Goal: Find specific page/section: Find specific page/section

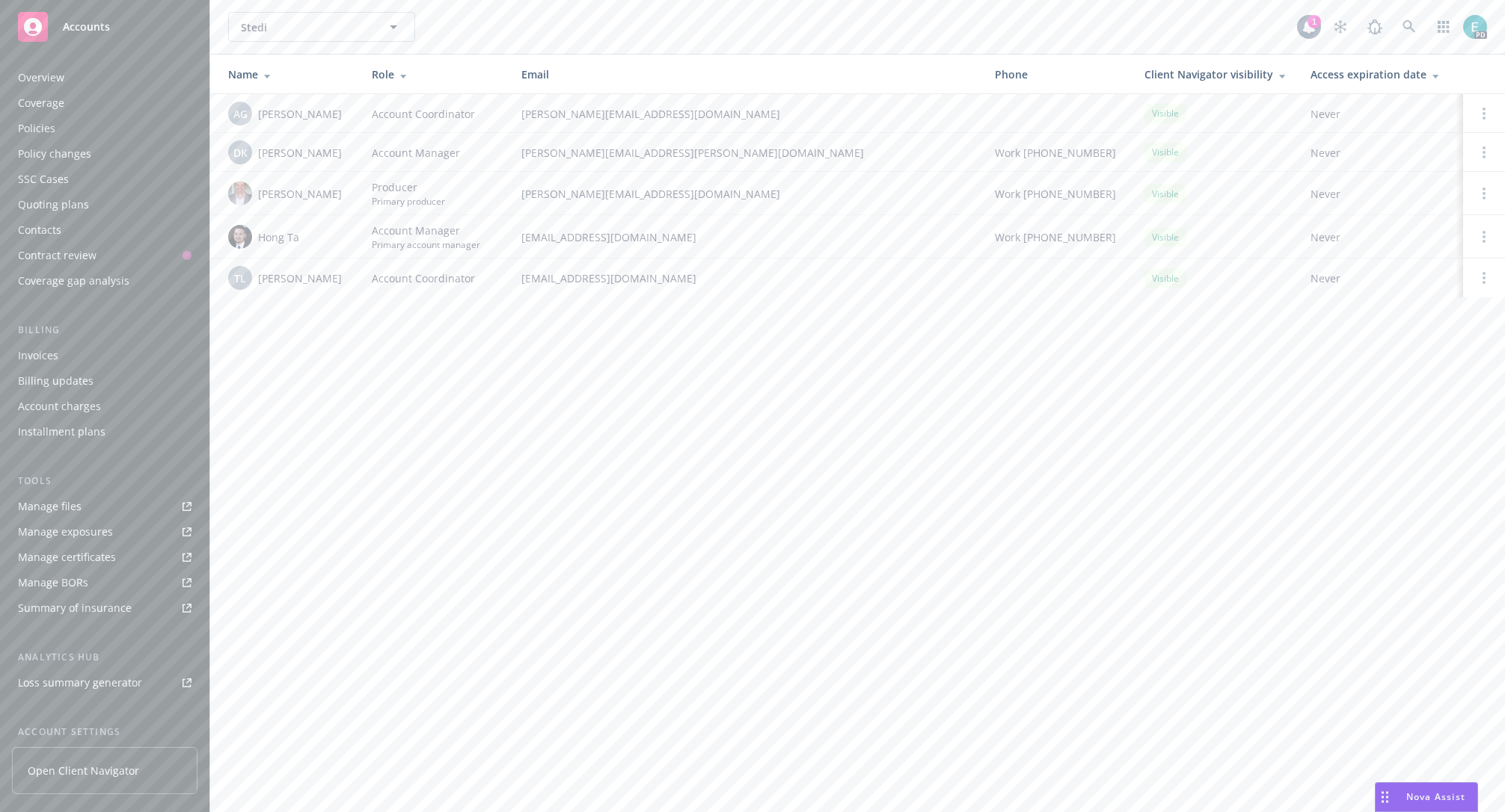
scroll to position [136, 0]
click at [1407, 27] on icon at bounding box center [1409, 26] width 13 height 13
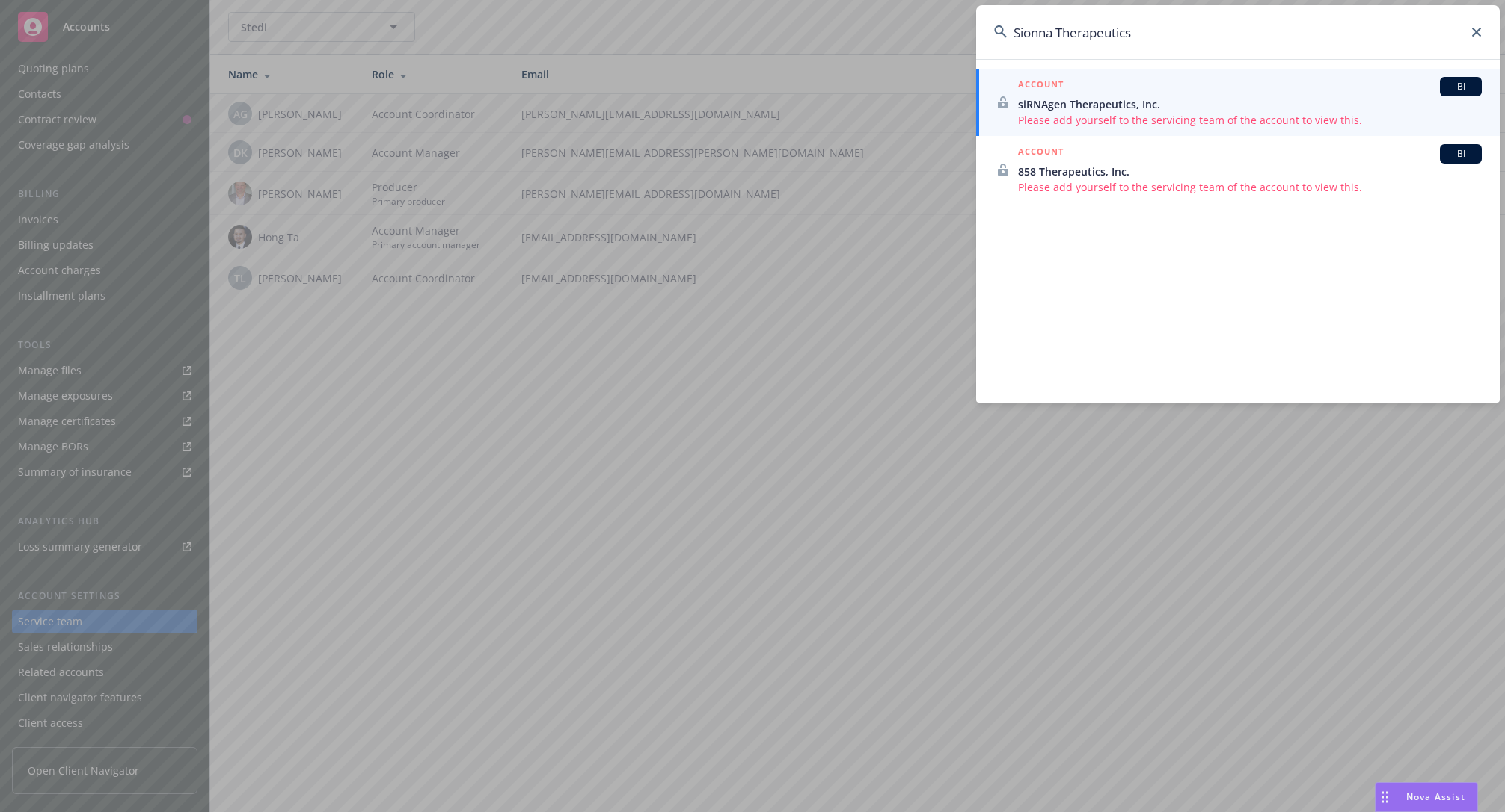
type input "Sionna Therapeutics"
